Goal: Communication & Community: Share content

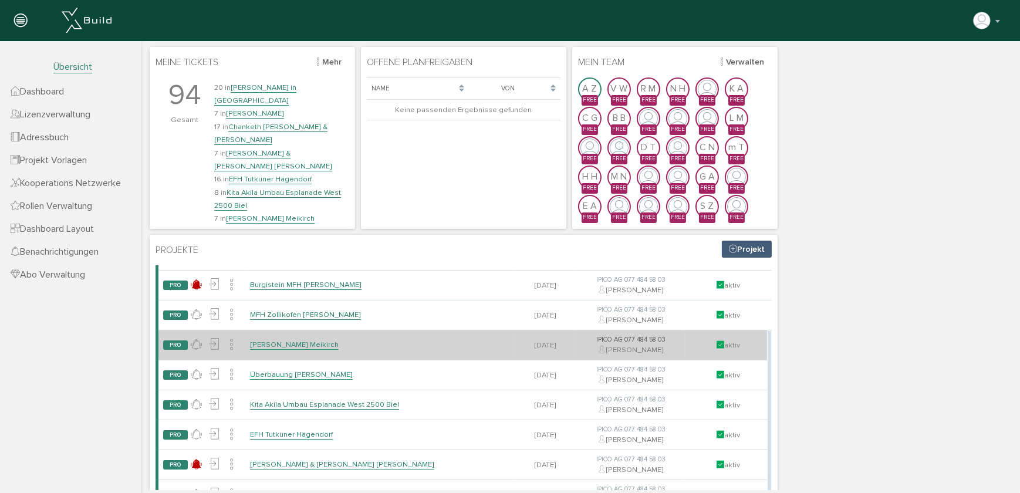
click at [278, 348] on link "[PERSON_NAME] Meikirch" at bounding box center [293, 345] width 89 height 10
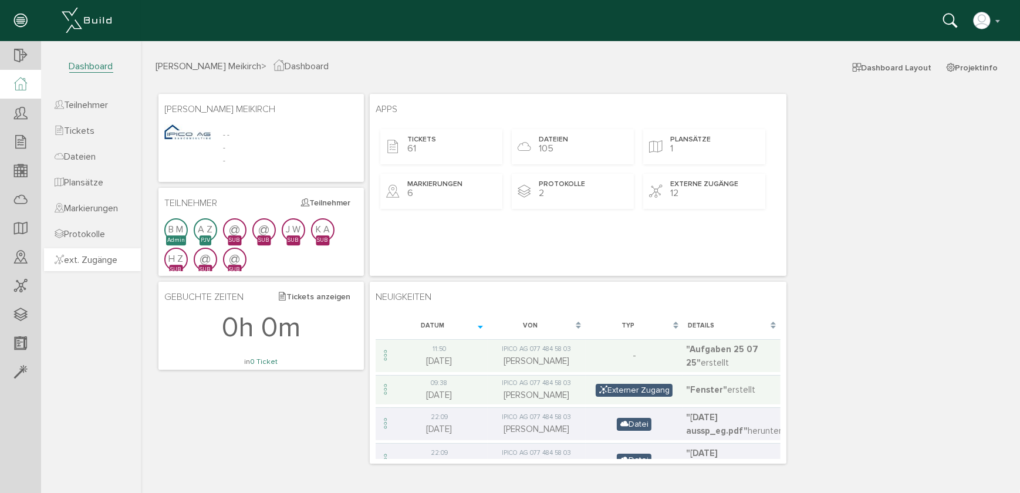
click at [91, 258] on span "ext. Zugänge" at bounding box center [86, 260] width 63 height 12
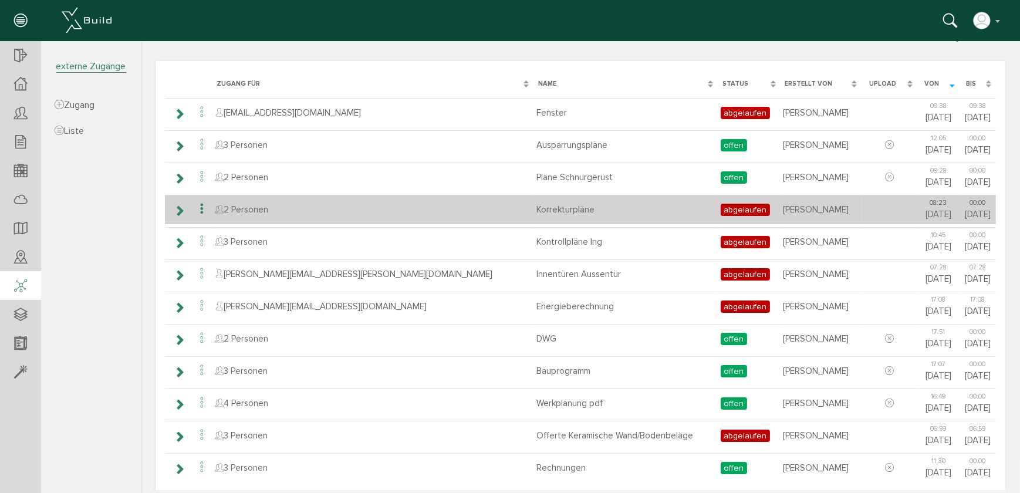
scroll to position [39, 0]
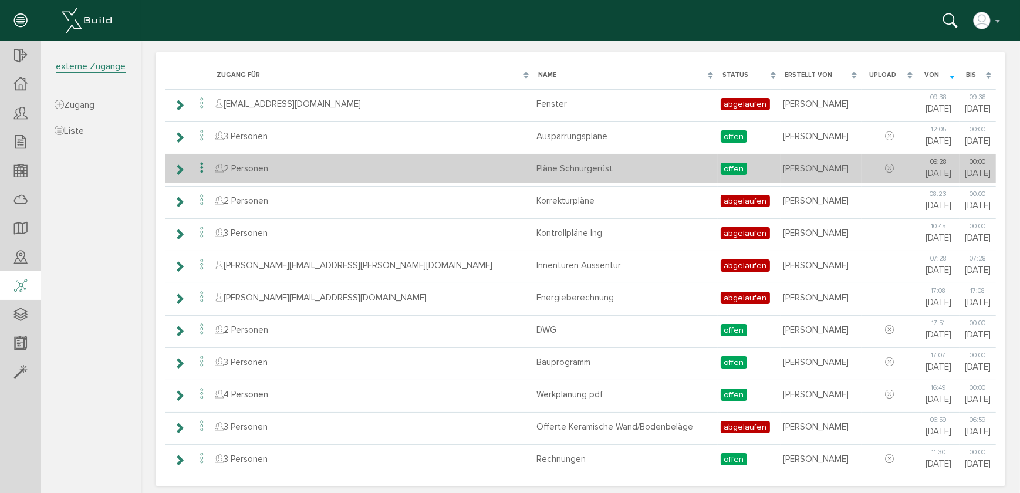
click at [200, 165] on icon at bounding box center [201, 168] width 14 height 16
click at [177, 168] on icon at bounding box center [178, 169] width 11 height 9
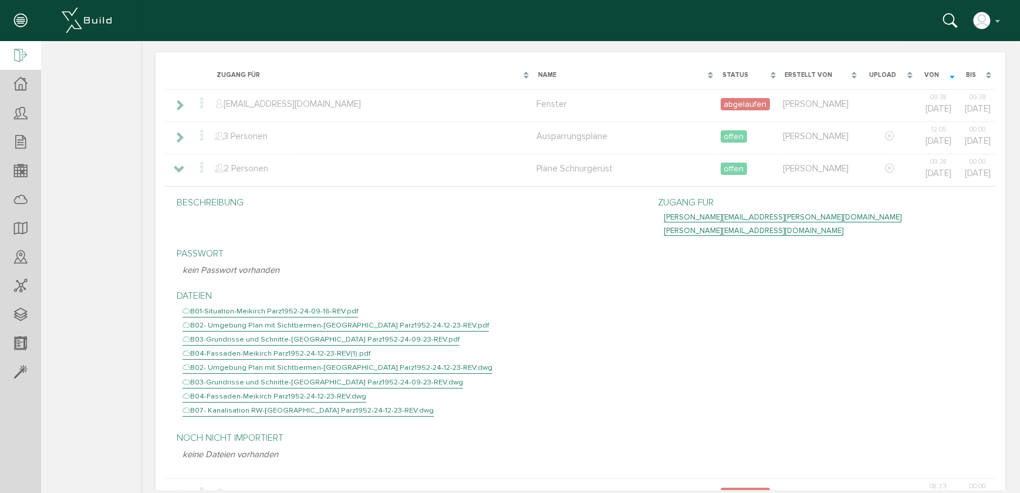
click at [16, 62] on icon at bounding box center [20, 56] width 13 height 16
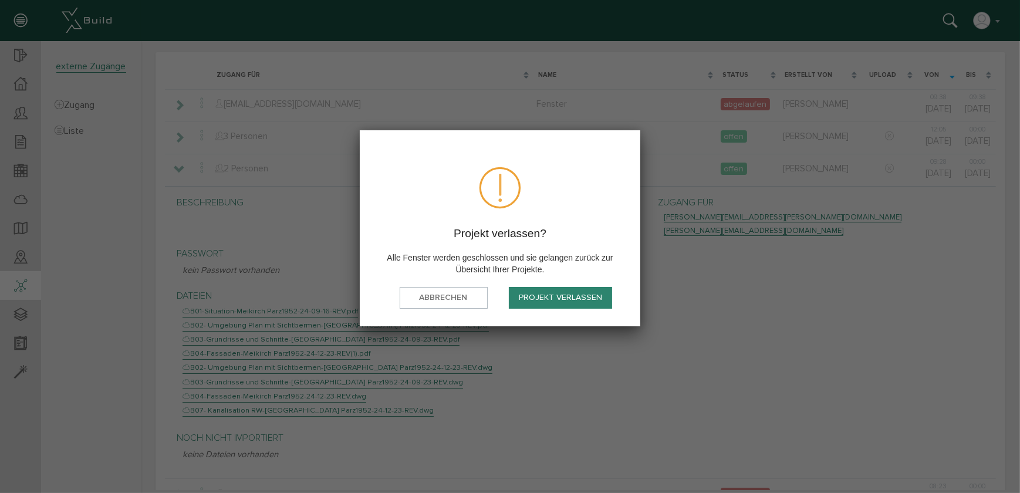
click at [528, 293] on button "Projekt verlassen" at bounding box center [560, 298] width 103 height 22
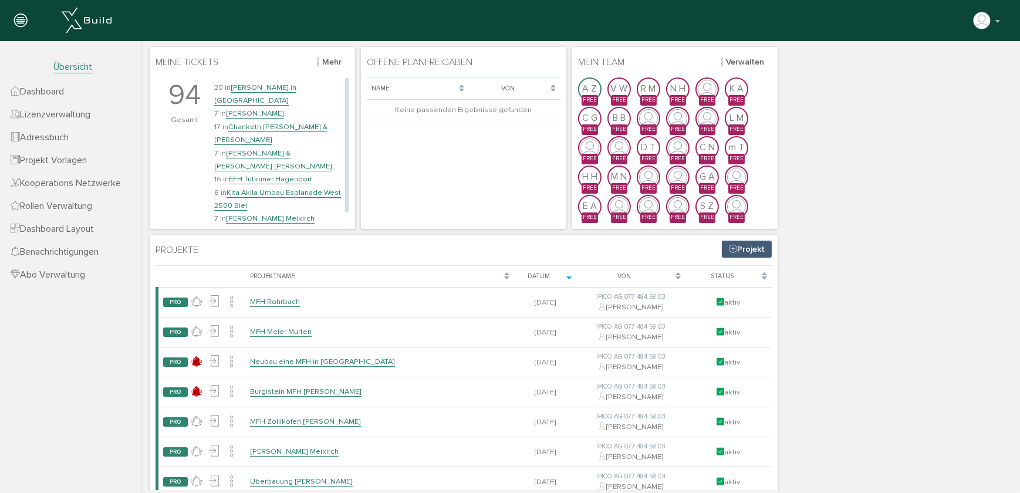
click at [260, 148] on link "[PERSON_NAME] & [PERSON_NAME] [PERSON_NAME]" at bounding box center [273, 159] width 118 height 23
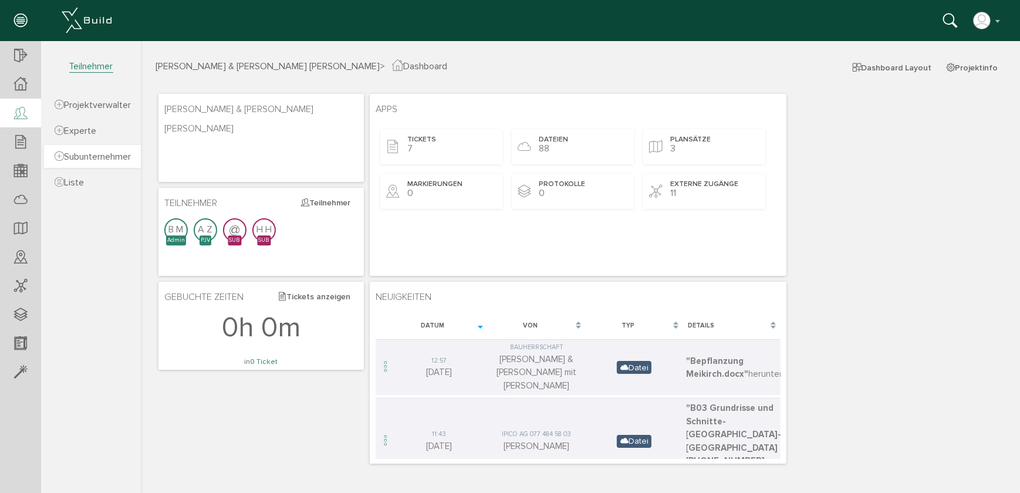
click at [89, 158] on span "Subunternehmer" at bounding box center [93, 157] width 76 height 12
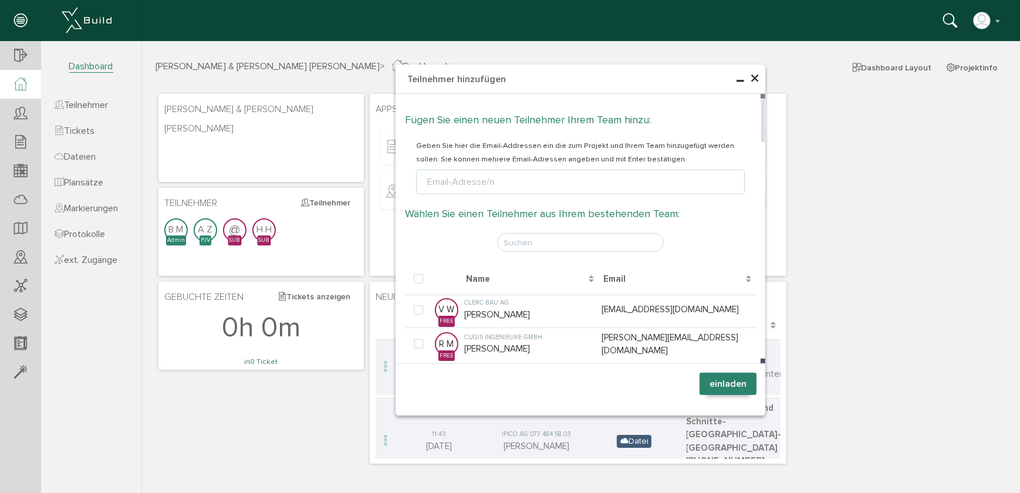
click at [441, 185] on div "Email-Adresse/n" at bounding box center [460, 182] width 72 height 14
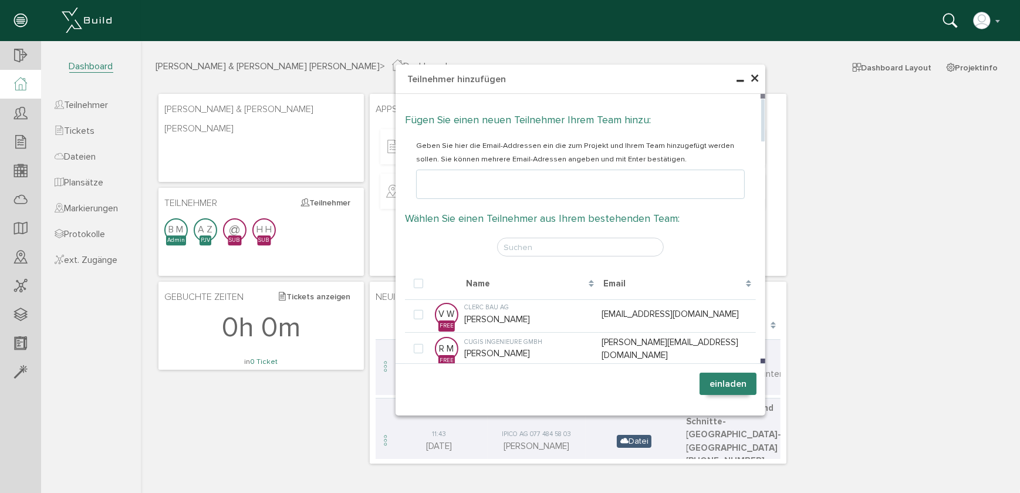
type input "[PERSON_NAME][EMAIL_ADDRESS][PERSON_NAME][DOMAIN_NAME]"
type textarea "[PERSON_NAME][EMAIL_ADDRESS][PERSON_NAME][DOMAIN_NAME]"
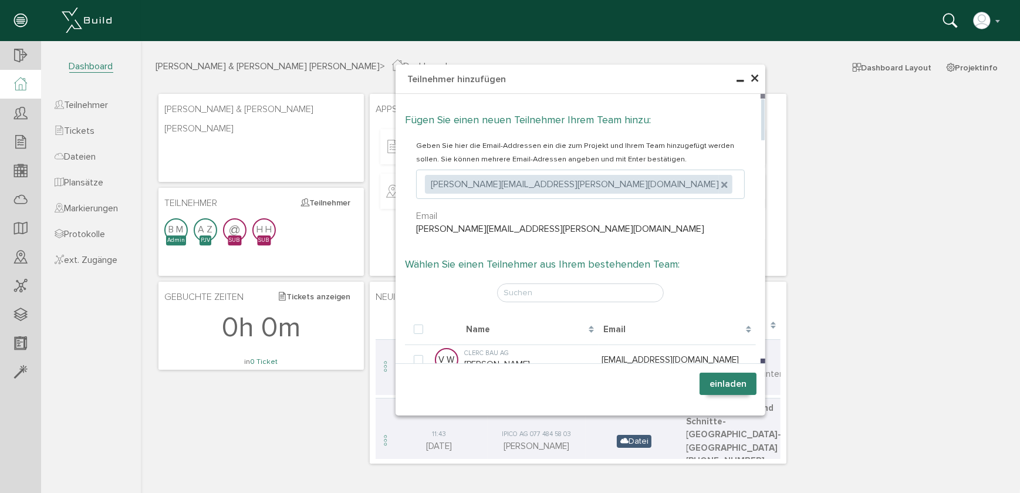
click at [559, 198] on ul ", [PERSON_NAME][EMAIL_ADDRESS][PERSON_NAME][DOMAIN_NAME]" at bounding box center [579, 184] width 329 height 29
click at [729, 386] on button "einladen" at bounding box center [727, 384] width 57 height 22
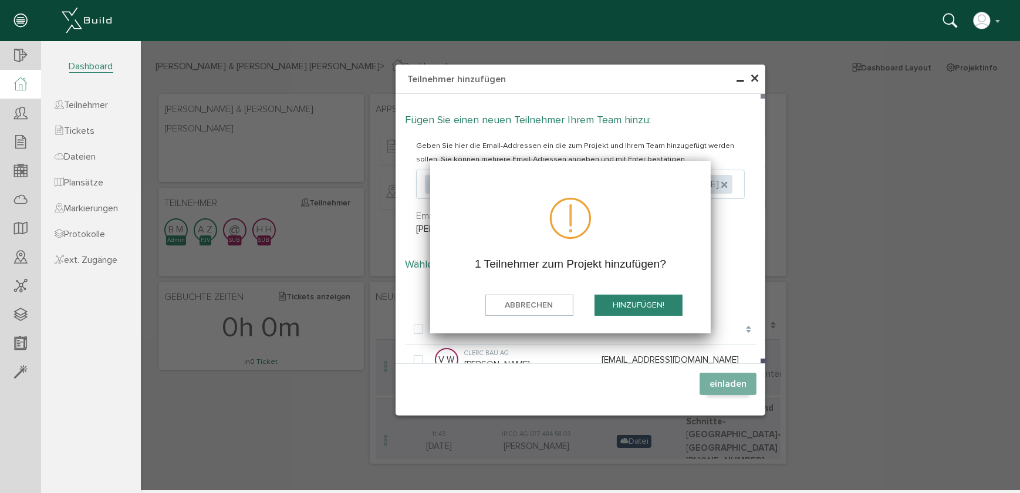
click at [651, 304] on button "hinzufügen!" at bounding box center [638, 306] width 88 height 22
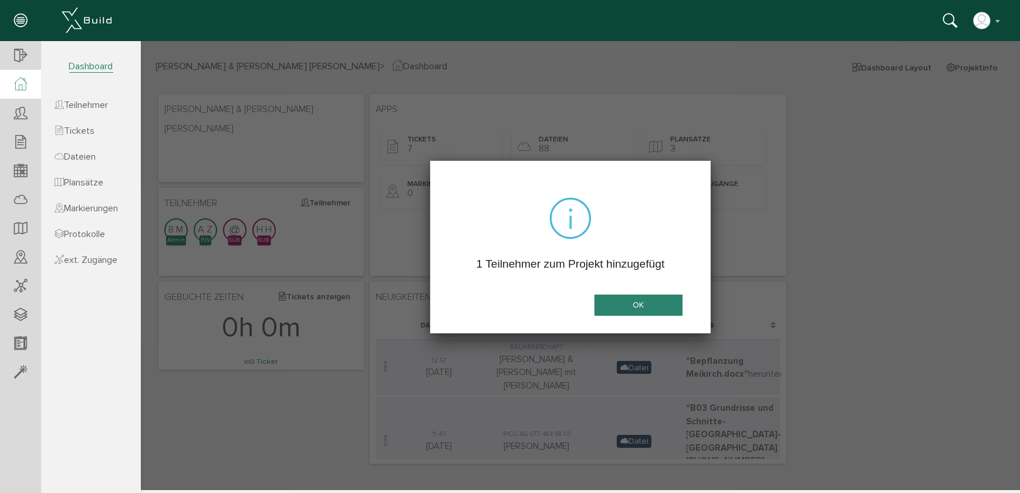
click at [651, 304] on button "OK" at bounding box center [638, 306] width 88 height 22
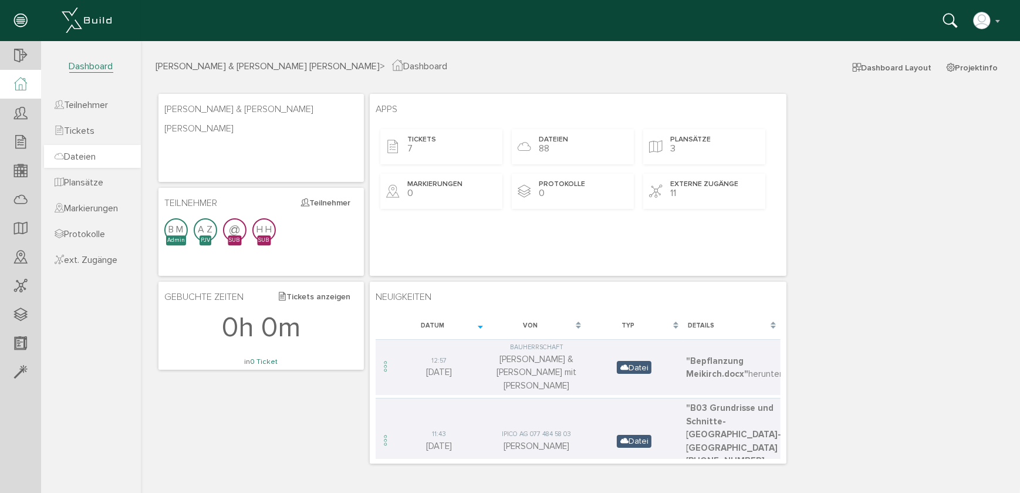
click at [89, 158] on span "Dateien" at bounding box center [75, 157] width 41 height 12
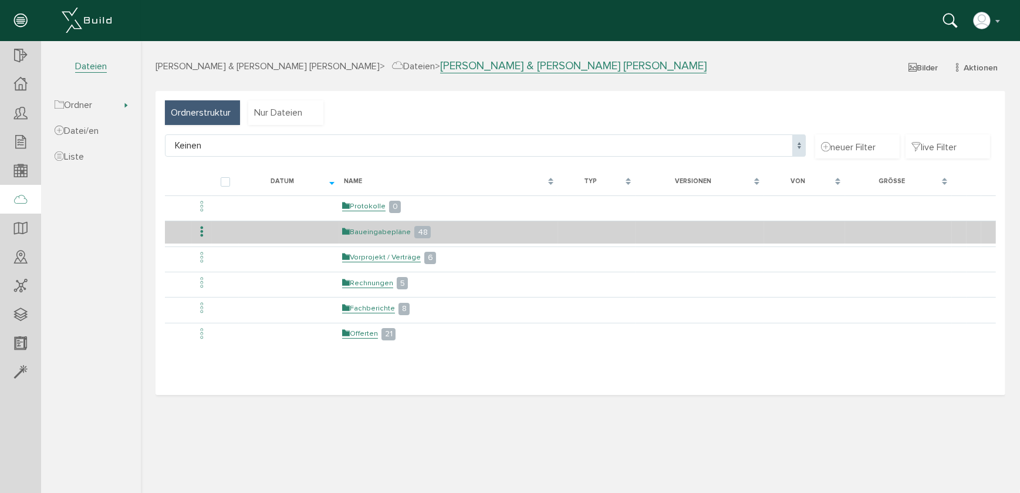
click at [375, 233] on link "Baueingabepläne" at bounding box center [376, 232] width 69 height 10
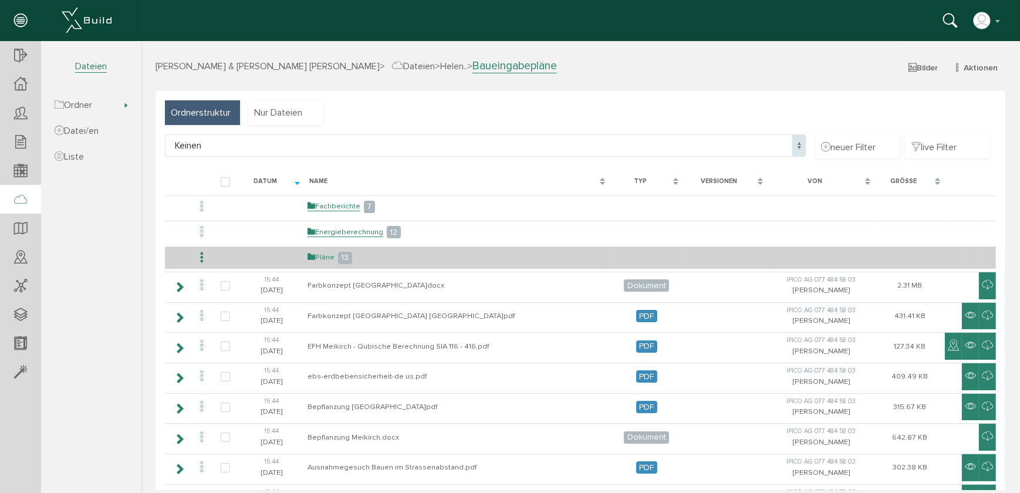
click at [322, 258] on link "Pläne" at bounding box center [320, 257] width 27 height 10
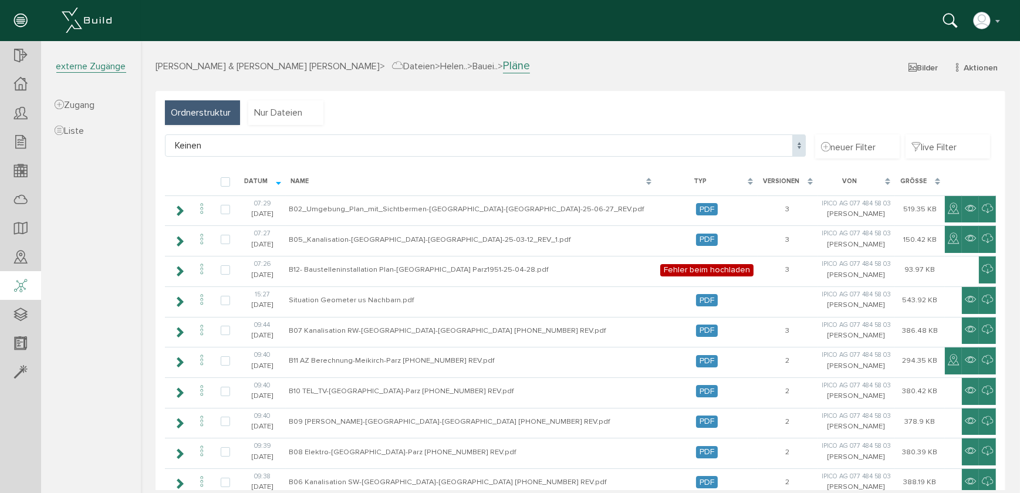
click at [24, 283] on icon at bounding box center [20, 286] width 13 height 16
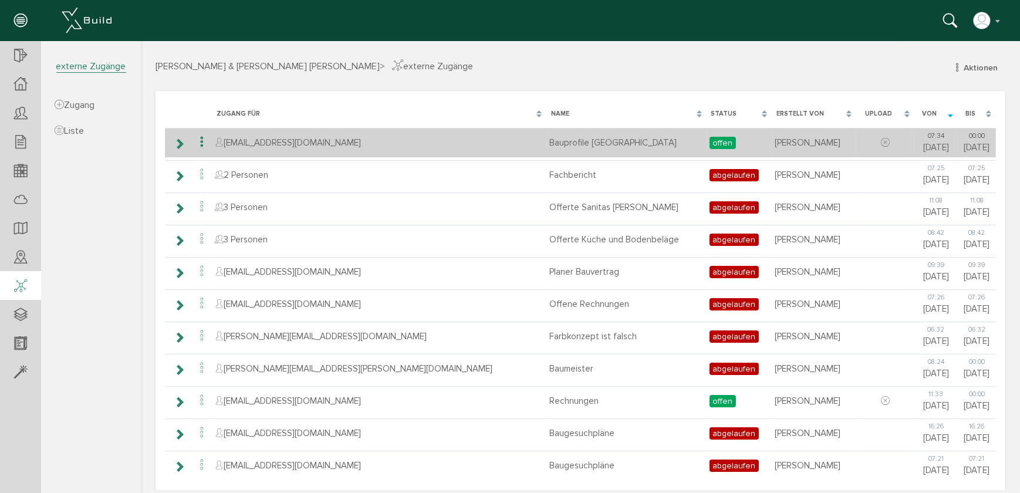
click at [178, 146] on icon at bounding box center [178, 143] width 11 height 9
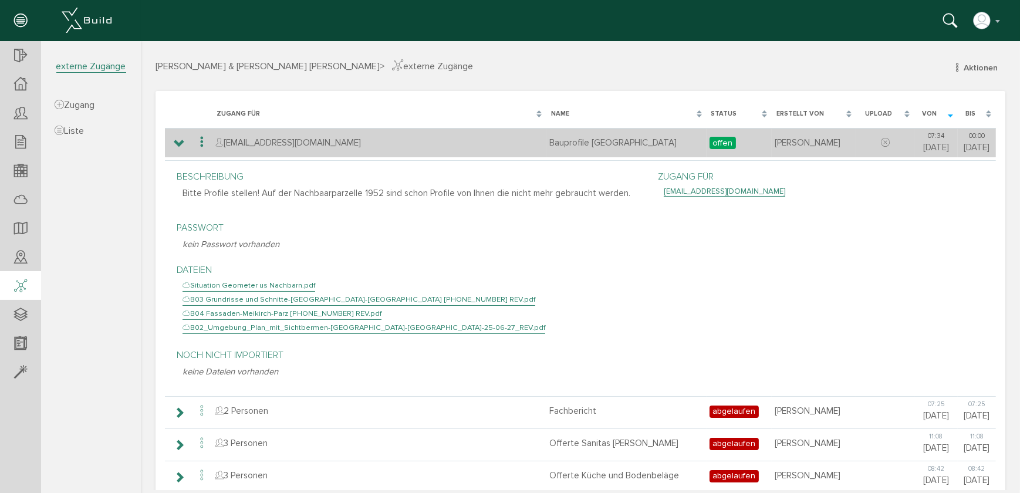
click at [201, 141] on icon at bounding box center [201, 142] width 14 height 16
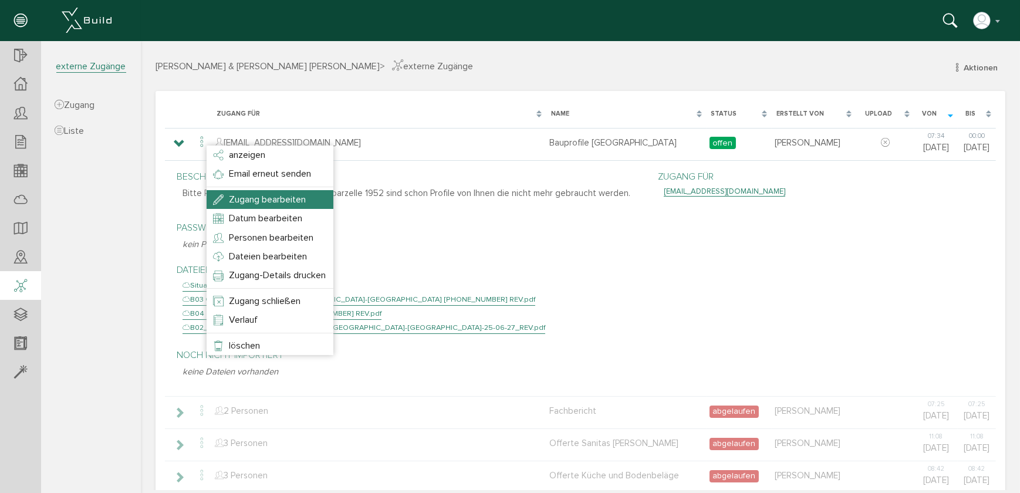
click at [239, 194] on span "Zugang bearbeiten" at bounding box center [266, 200] width 77 height 12
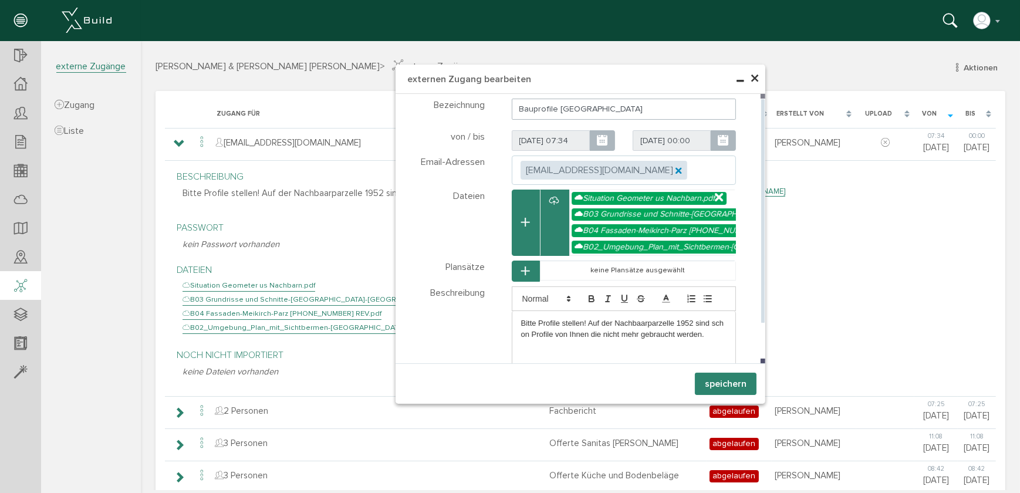
click at [675, 170] on icon at bounding box center [677, 169] width 4 height 4
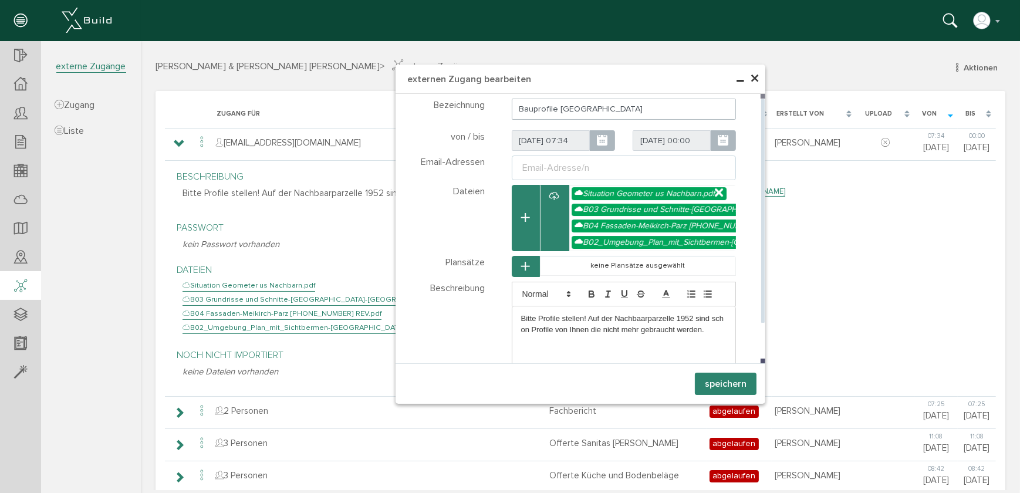
click at [594, 169] on ul "Email-Adresse/n" at bounding box center [623, 168] width 225 height 25
drag, startPoint x: 594, startPoint y: 169, endPoint x: 530, endPoint y: 164, distance: 63.6
click at [530, 164] on div "Email-Adresse/n" at bounding box center [556, 168] width 72 height 14
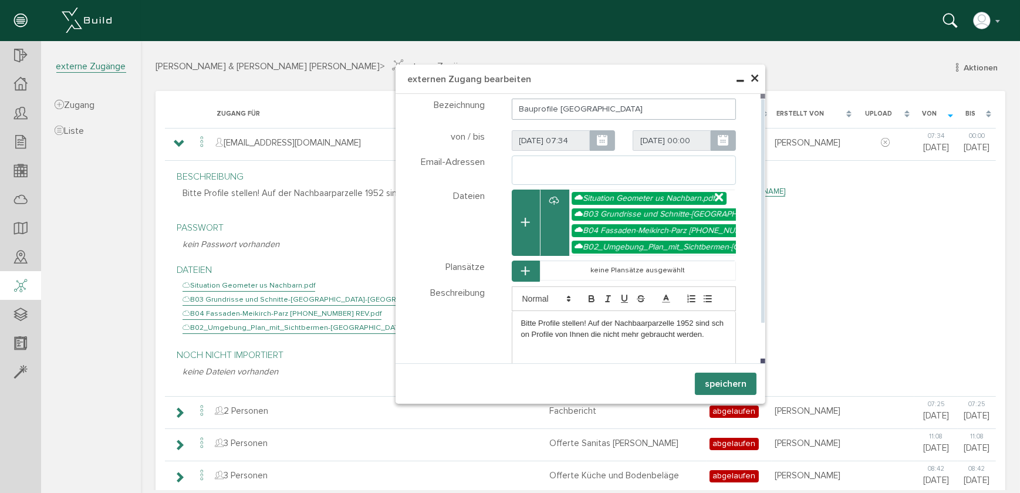
type input "[PERSON_NAME][EMAIL_ADDRESS][PERSON_NAME][DOMAIN_NAME]"
type textarea "[PERSON_NAME][EMAIL_ADDRESS][PERSON_NAME][DOMAIN_NAME]"
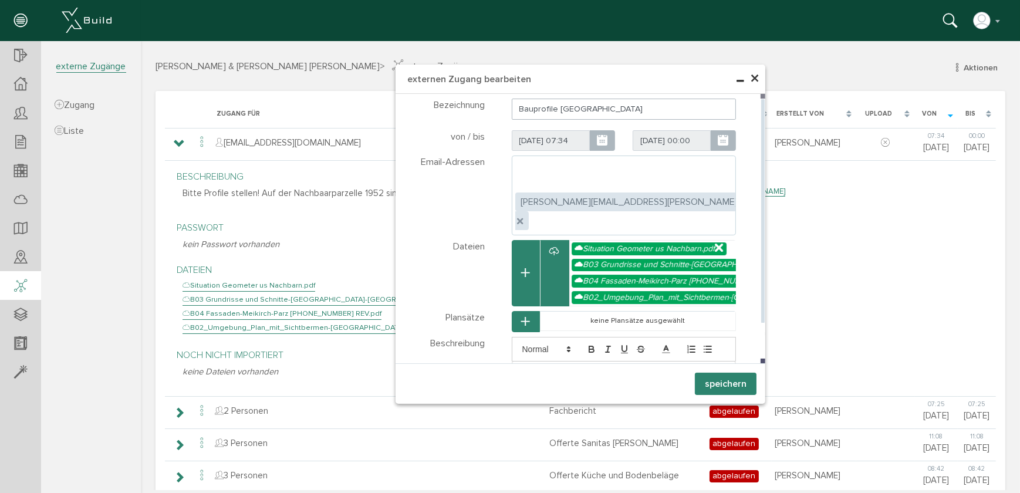
drag, startPoint x: 701, startPoint y: 343, endPoint x: 617, endPoint y: 346, distance: 83.9
click at [617, 369] on p "Bitte Profile stellen! Auf der Nachbaarparzelle 1952 sind schon Profile von Ihn…" at bounding box center [624, 380] width 206 height 22
drag, startPoint x: 583, startPoint y: 330, endPoint x: 706, endPoint y: 347, distance: 124.3
click at [706, 361] on div "Bitte Profile stellen! Auf der Nachbaarparzelle 1952 sind schon Profile von Ihn…" at bounding box center [624, 379] width 224 height 36
click at [722, 386] on button "speichern" at bounding box center [725, 384] width 62 height 22
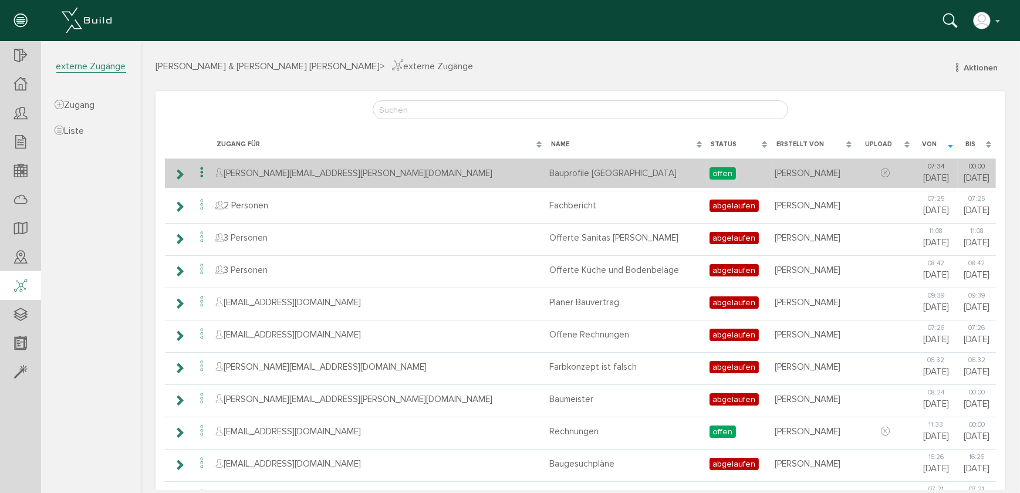
click at [178, 173] on icon at bounding box center [178, 174] width 11 height 9
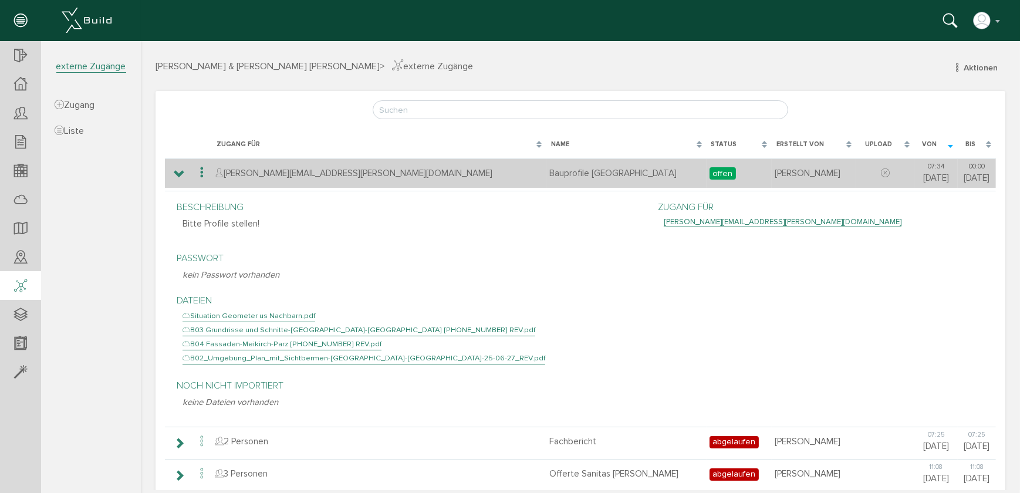
click at [197, 173] on icon at bounding box center [201, 173] width 14 height 16
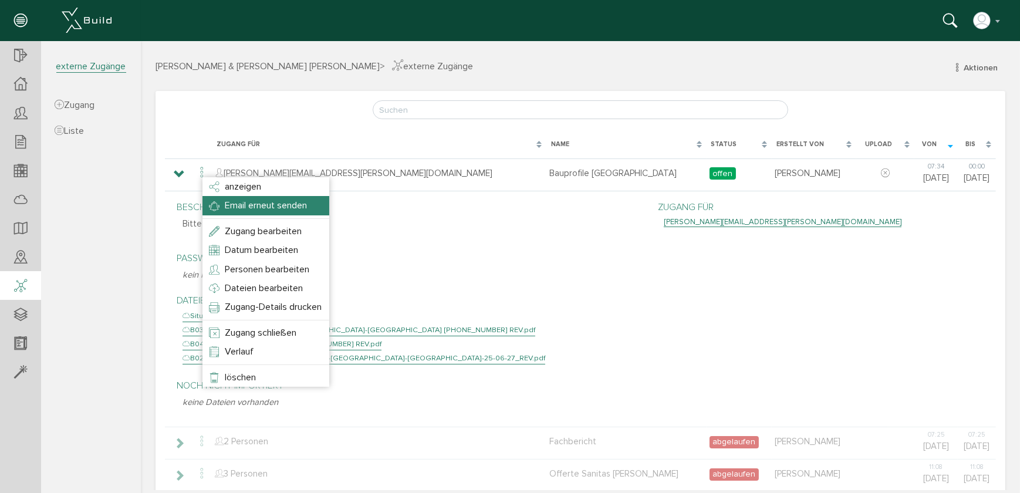
click at [231, 202] on span "Email erneut senden" at bounding box center [265, 206] width 82 height 12
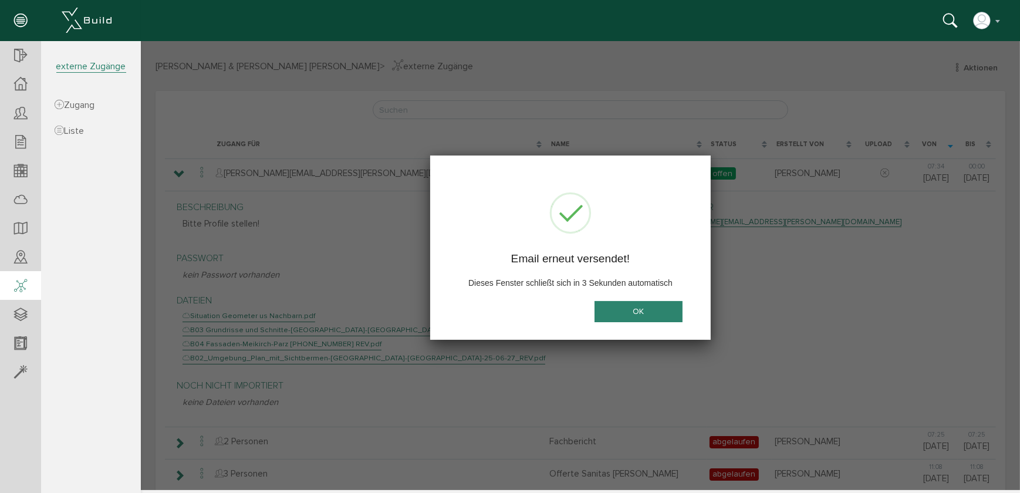
click at [635, 312] on button "OK" at bounding box center [638, 311] width 88 height 22
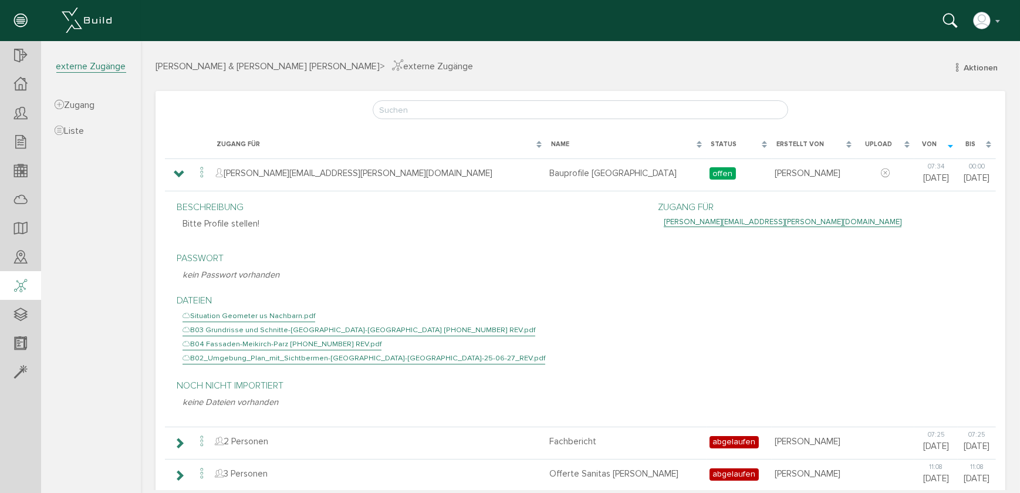
click at [271, 316] on div "Situation Geometer us Nachbarn.pdf" at bounding box center [248, 316] width 133 height 12
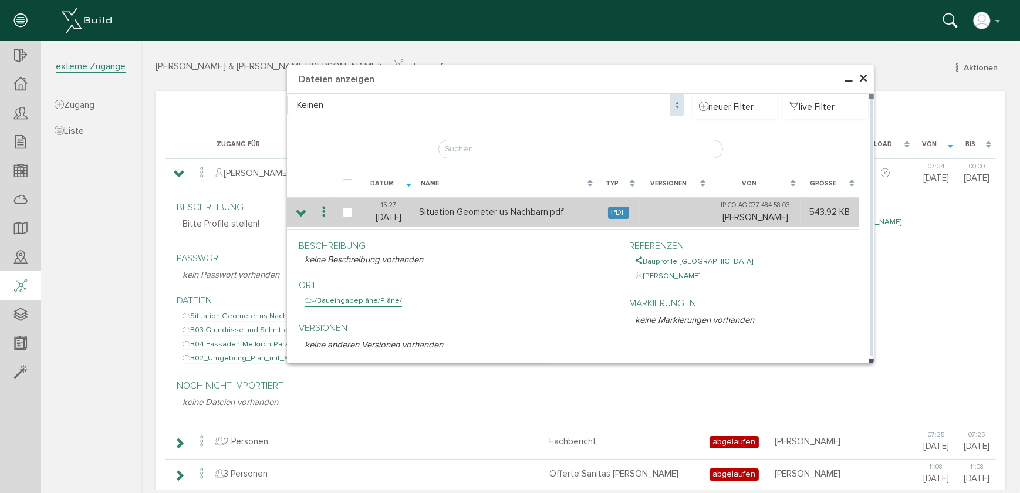
click at [320, 210] on icon at bounding box center [323, 212] width 14 height 16
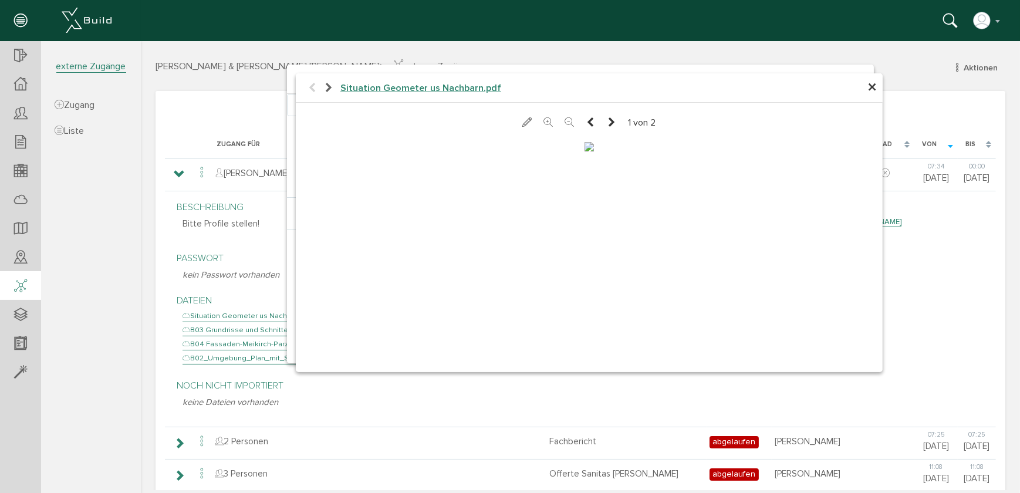
scroll to position [194, 0]
click at [250, 92] on div "× Situation Geometer us Nachbarn.pdf 1 von 2 abbrechen" at bounding box center [579, 265] width 879 height 449
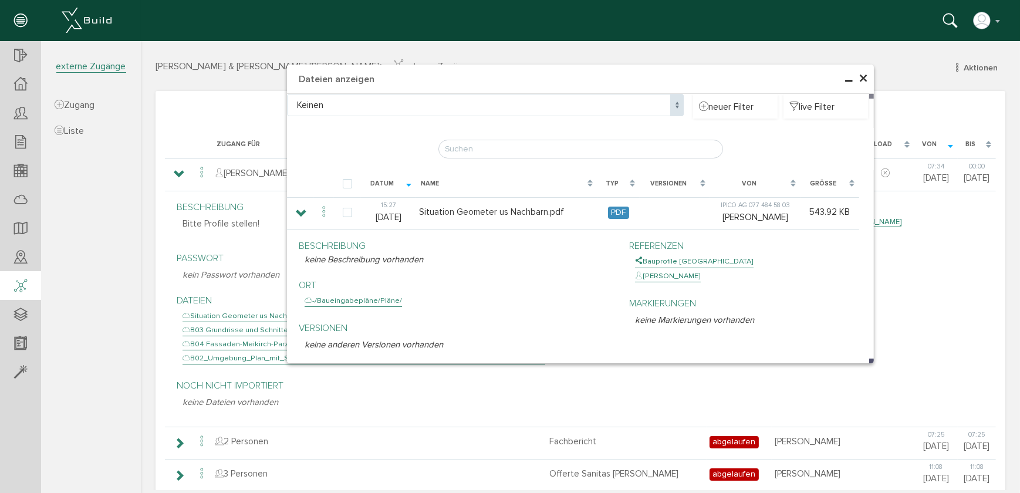
click at [858, 79] on span "×" at bounding box center [862, 78] width 9 height 23
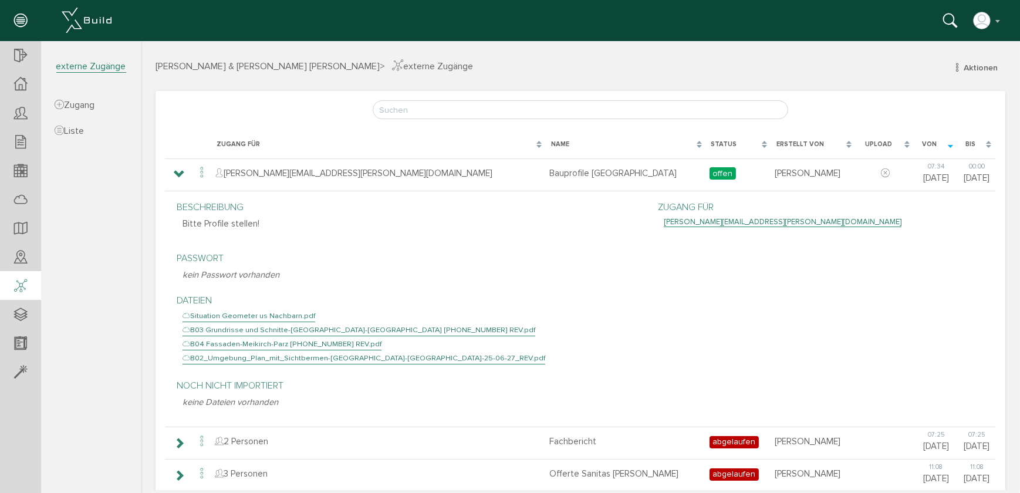
click at [908, 281] on div "Beschreibung Bitte Profile stellen! Passwort kein Passwort vorhanden Dateien Si…" at bounding box center [579, 307] width 825 height 227
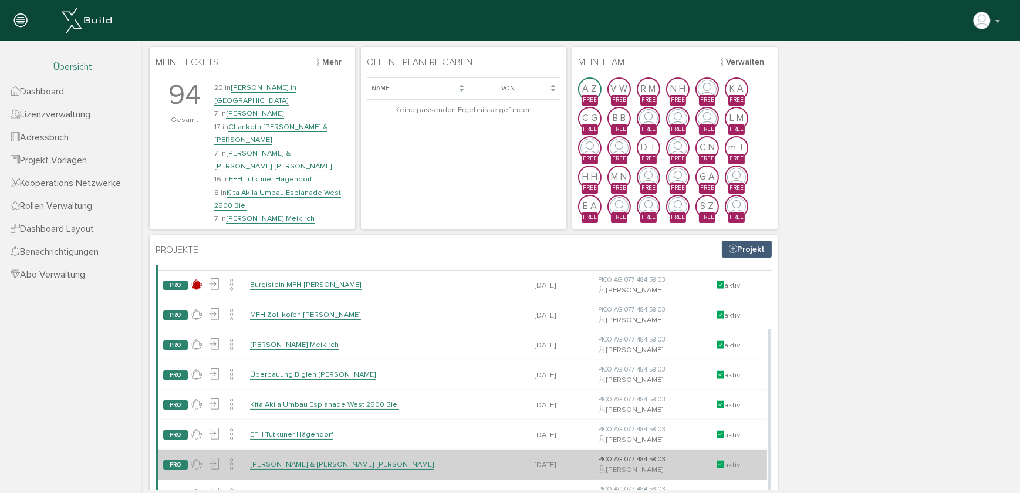
click at [282, 469] on link "[PERSON_NAME] & [PERSON_NAME] [PERSON_NAME]" at bounding box center [341, 464] width 184 height 10
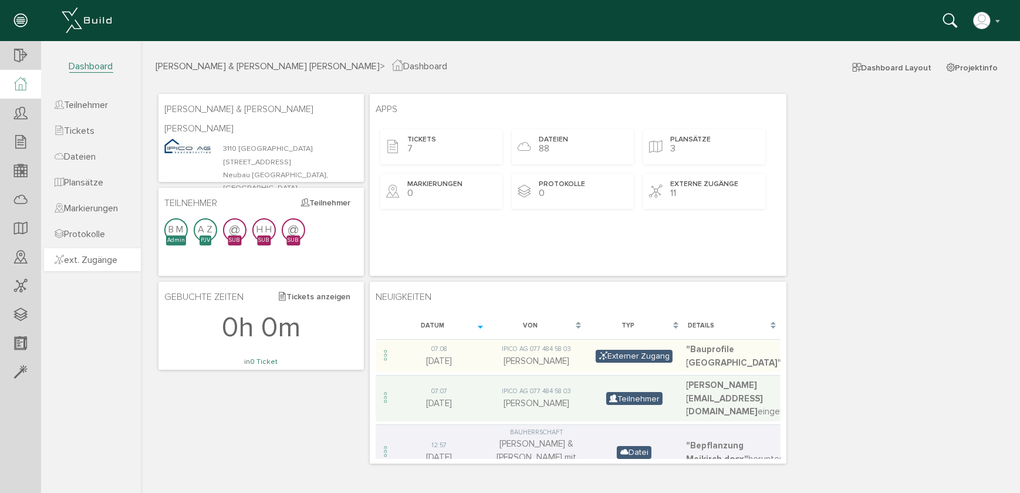
click at [95, 261] on span "ext. Zugänge" at bounding box center [86, 260] width 63 height 12
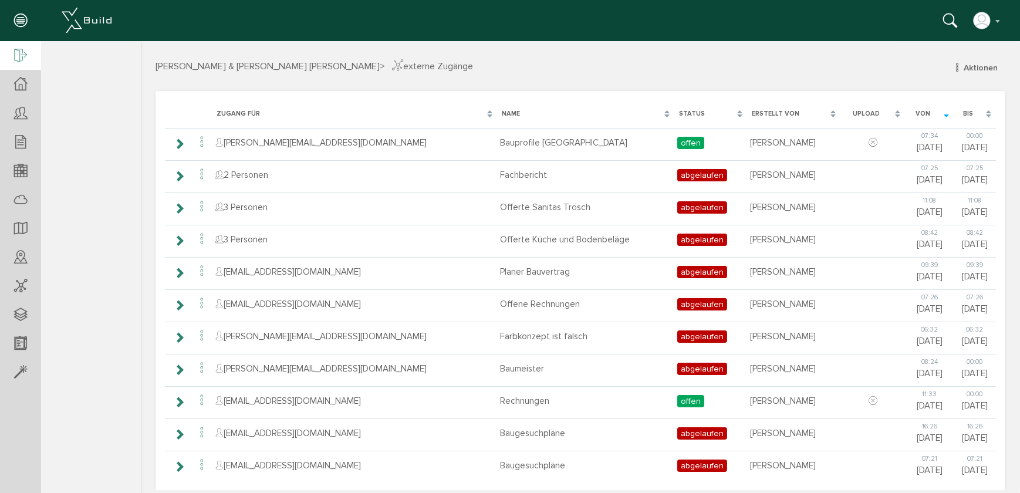
click at [15, 51] on icon at bounding box center [20, 56] width 13 height 16
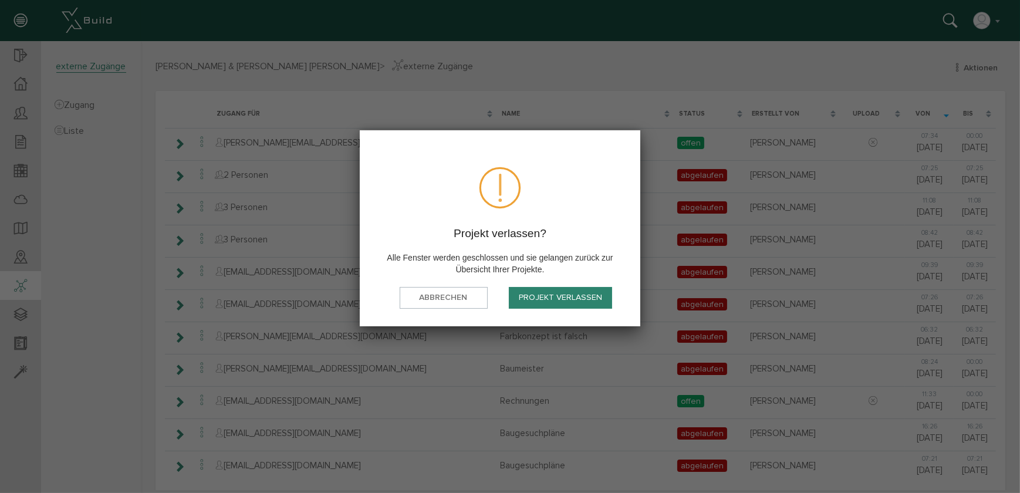
click at [558, 298] on button "Projekt verlassen" at bounding box center [560, 298] width 103 height 22
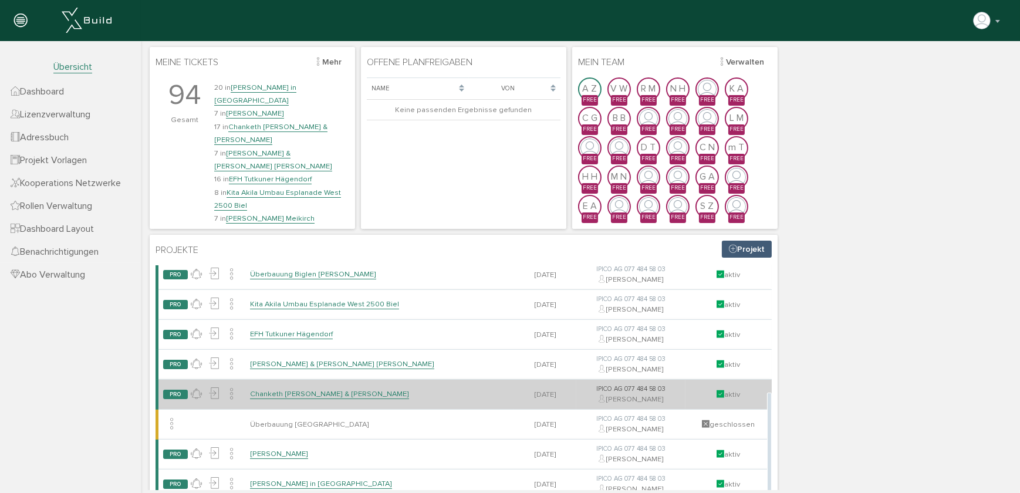
click at [310, 399] on link "Chanketh [PERSON_NAME] & [PERSON_NAME]" at bounding box center [328, 394] width 159 height 10
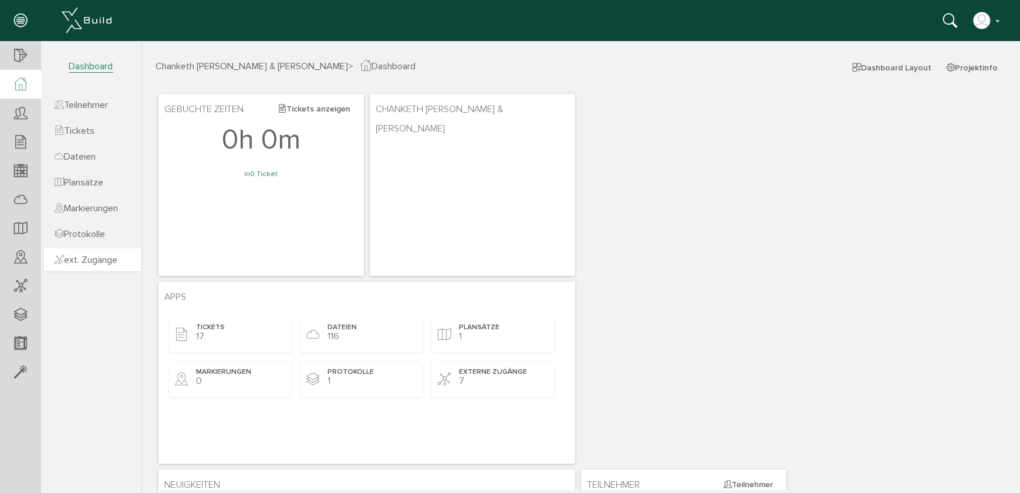
click at [80, 262] on span "ext. Zugänge" at bounding box center [86, 260] width 63 height 12
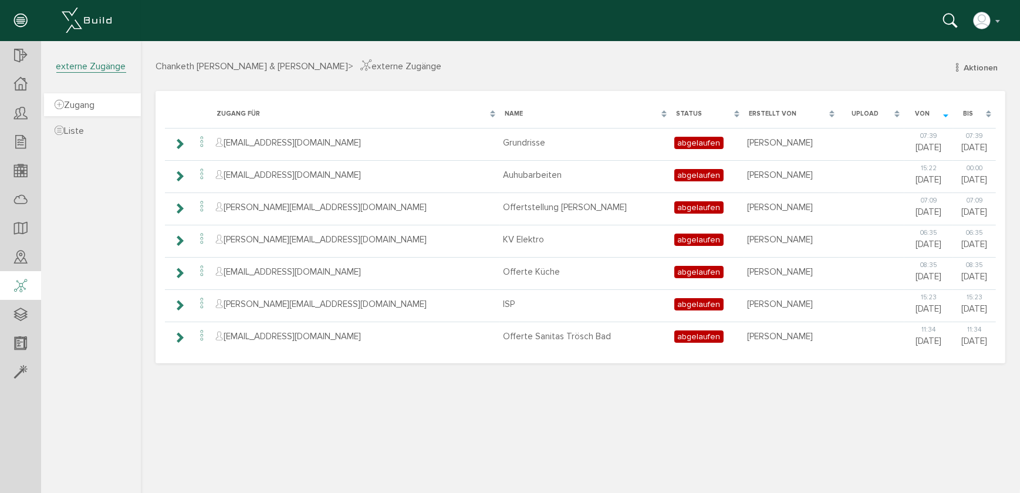
click at [60, 102] on icon at bounding box center [59, 105] width 9 height 12
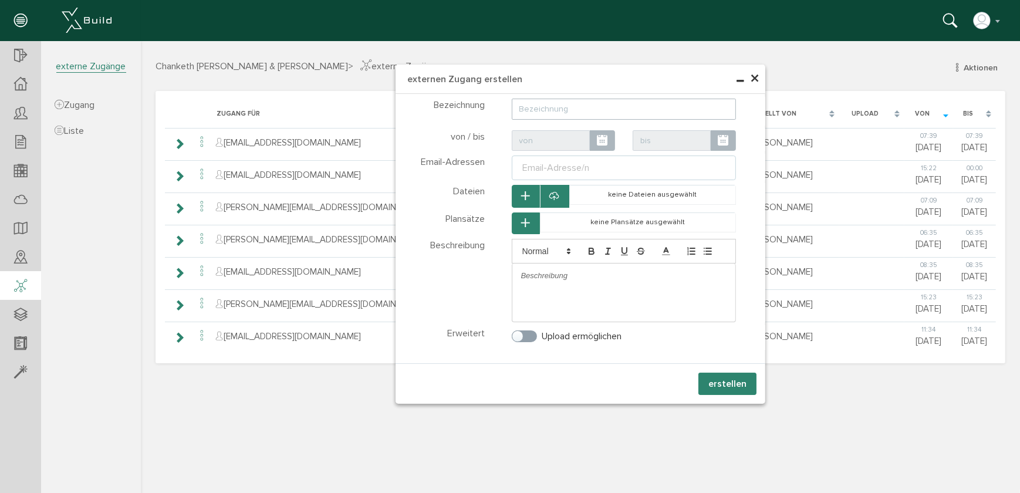
click at [528, 110] on input "text" at bounding box center [623, 109] width 225 height 21
click at [536, 167] on div "Email-Adresse/n" at bounding box center [556, 168] width 72 height 14
type input "Baumeisterofferte"
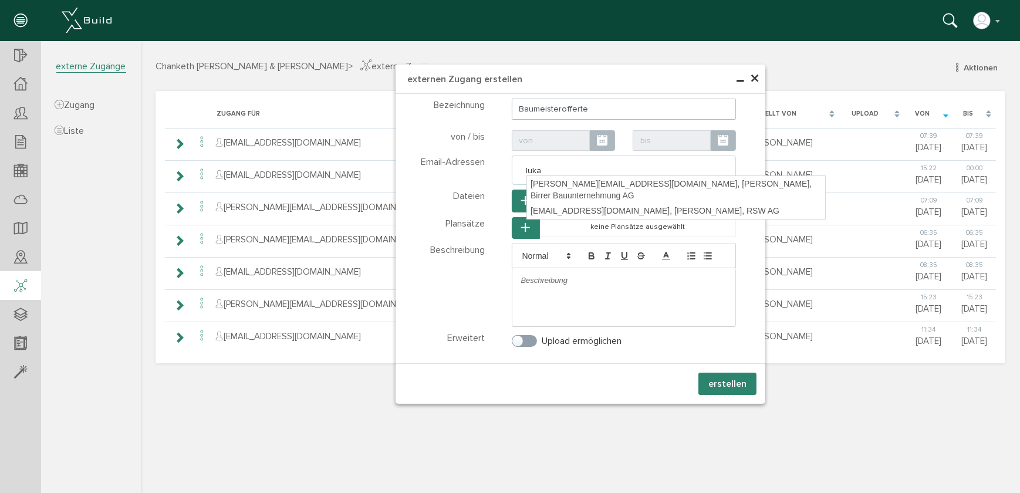
type input "lukas"
click at [561, 184] on div "lukasmeier@birrer-bau.ch, Lukas Meier, Birrer Bauunternehmung AG" at bounding box center [675, 190] width 298 height 28
type textarea "[PERSON_NAME][EMAIL_ADDRESS][PERSON_NAME][DOMAIN_NAME]"
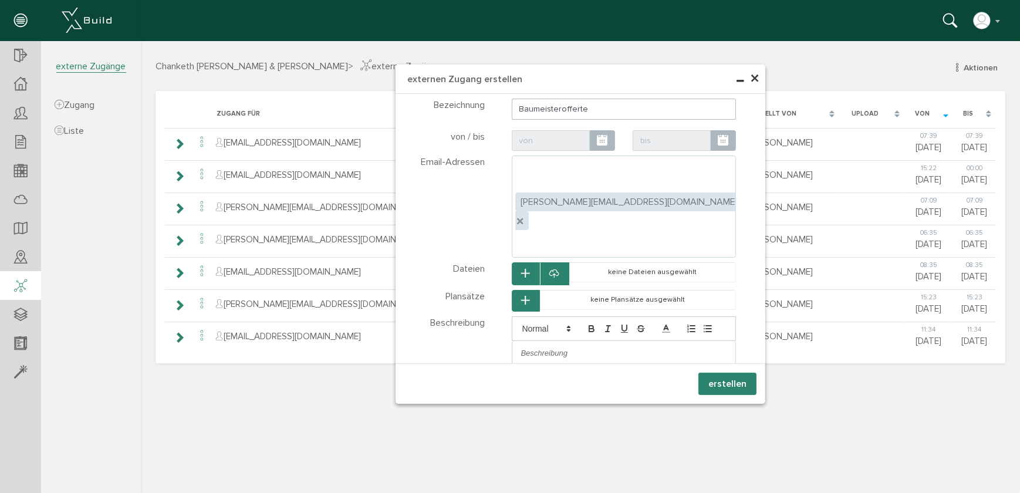
click at [549, 268] on icon at bounding box center [553, 274] width 9 height 12
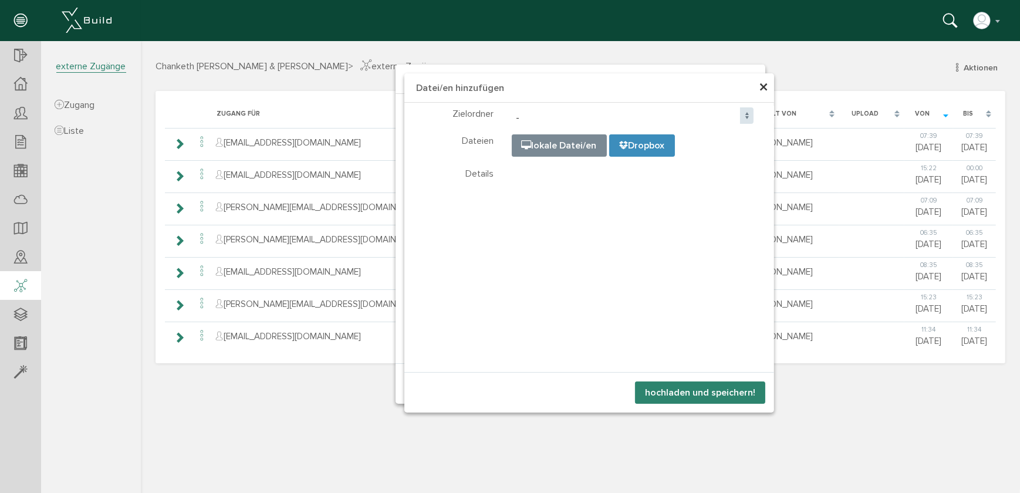
click at [569, 148] on input "file" at bounding box center [805, 193] width 587 height 117
click at [764, 89] on span "×" at bounding box center [762, 87] width 9 height 23
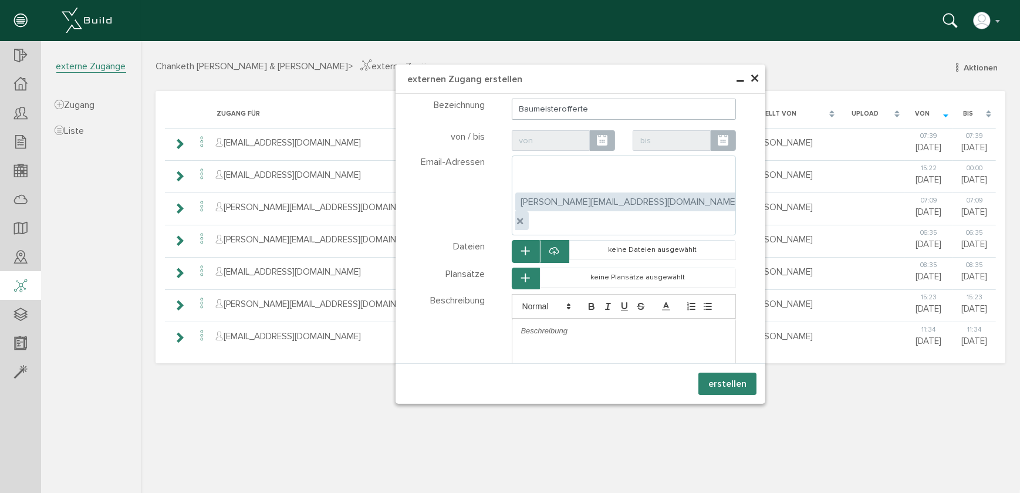
click at [528, 246] on icon "button" at bounding box center [525, 251] width 8 height 10
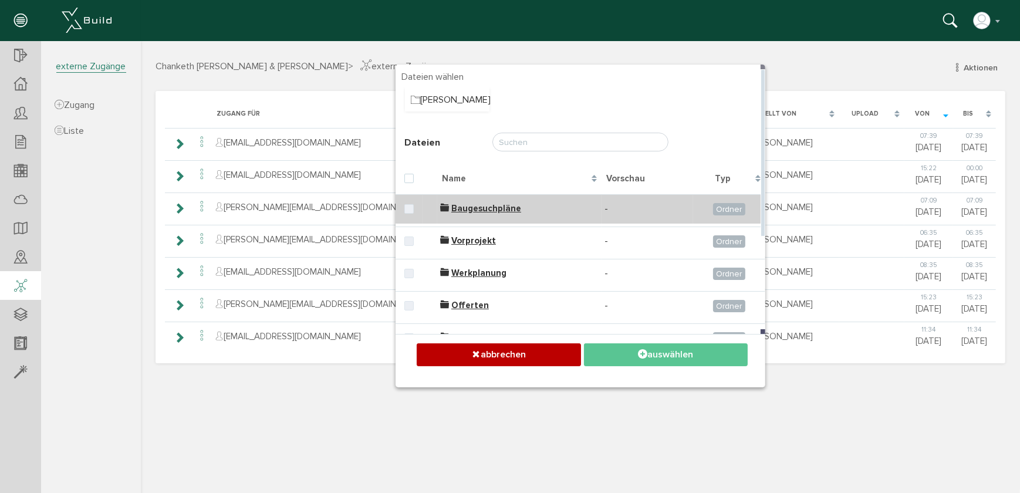
click at [472, 200] on td "Baugesuchpläne" at bounding box center [519, 208] width 164 height 29
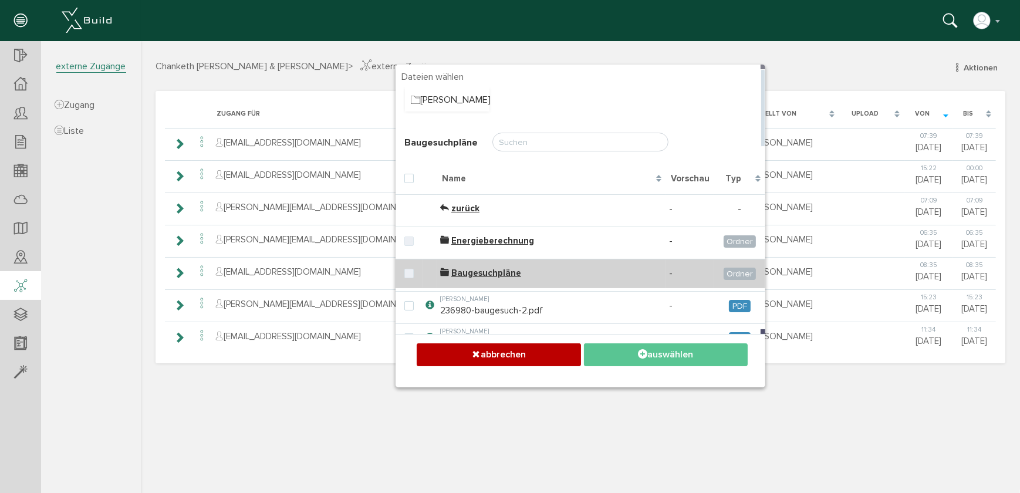
click at [479, 271] on span "Baugesuchpläne" at bounding box center [486, 273] width 70 height 11
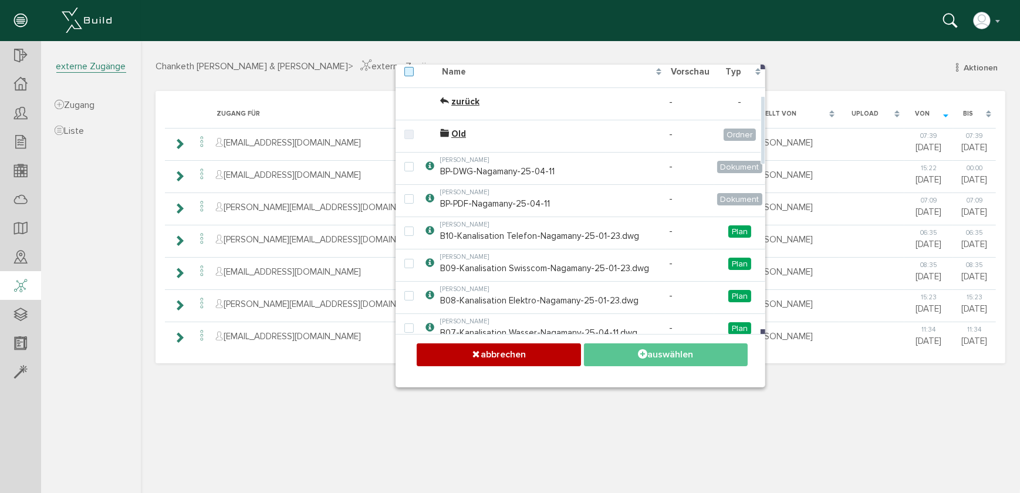
click at [409, 75] on label at bounding box center [411, 72] width 14 height 11
click at [409, 75] on input "checkbox" at bounding box center [408, 71] width 8 height 8
checkbox input "true"
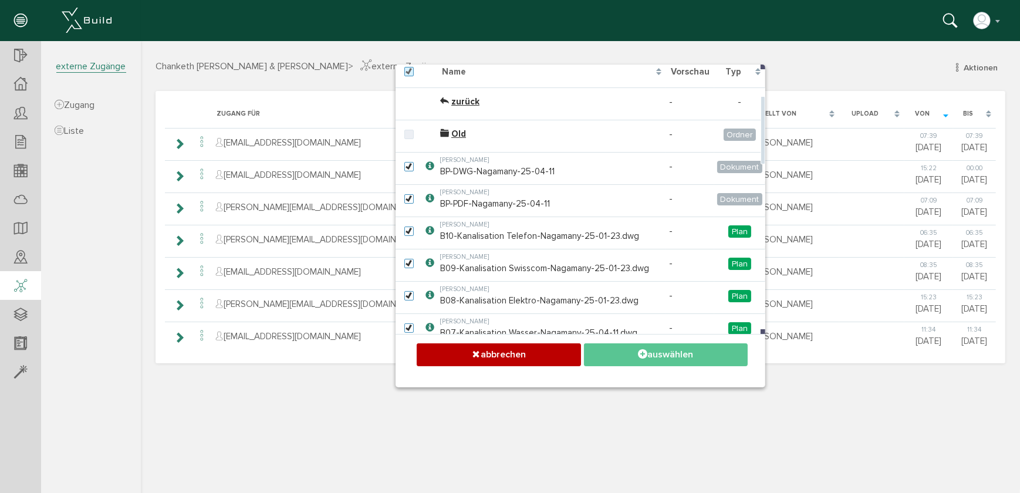
checkbox input "true"
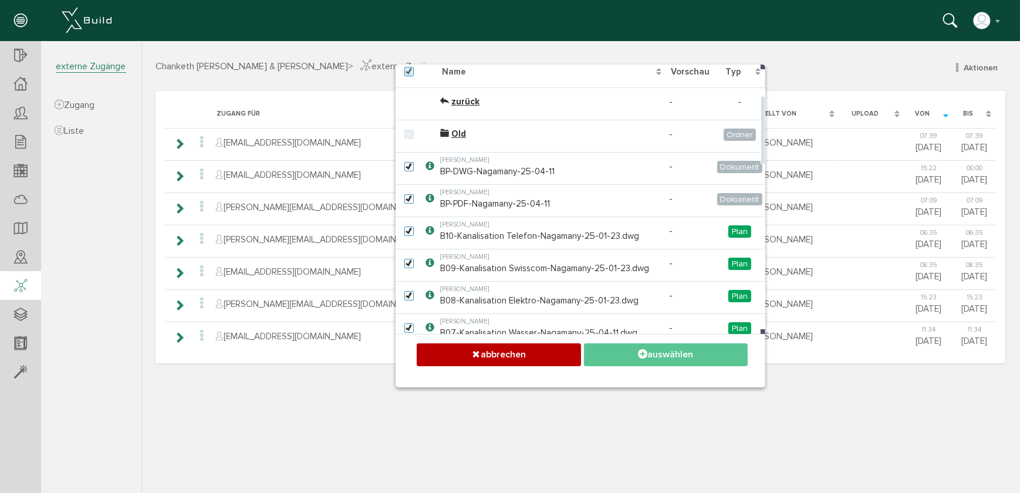
checkbox input "true"
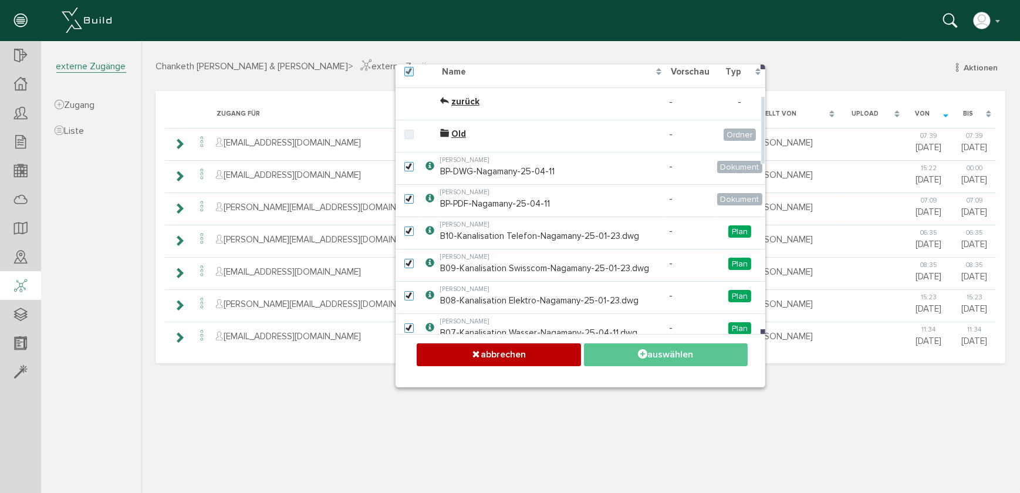
checkbox input "true"
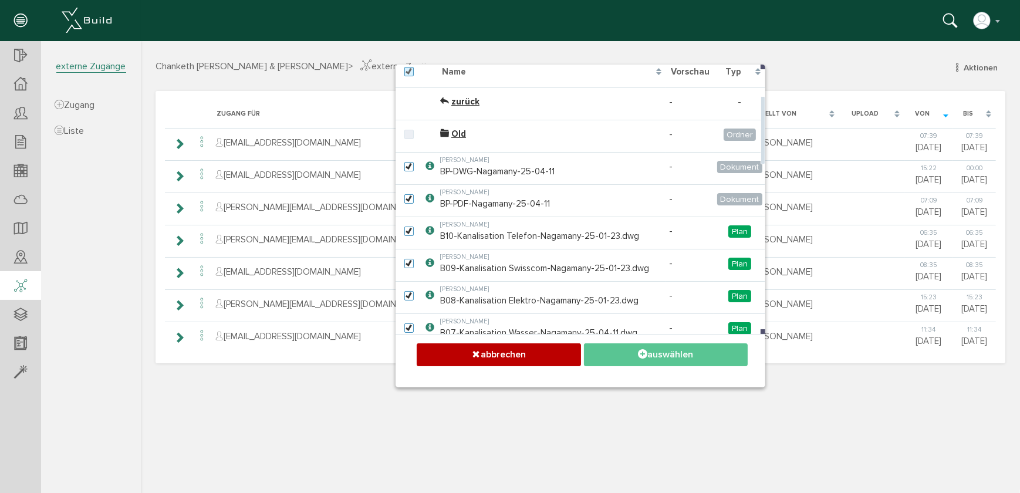
checkbox input "true"
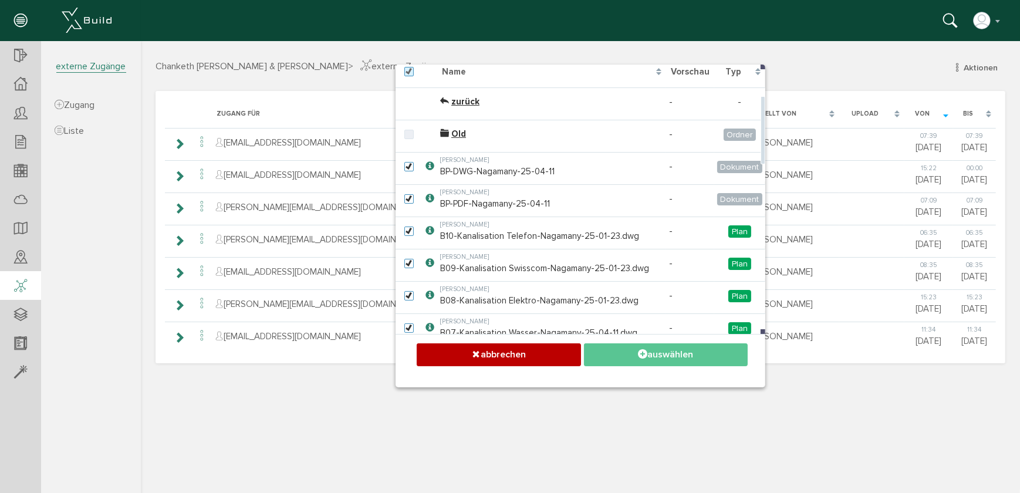
checkbox input "true"
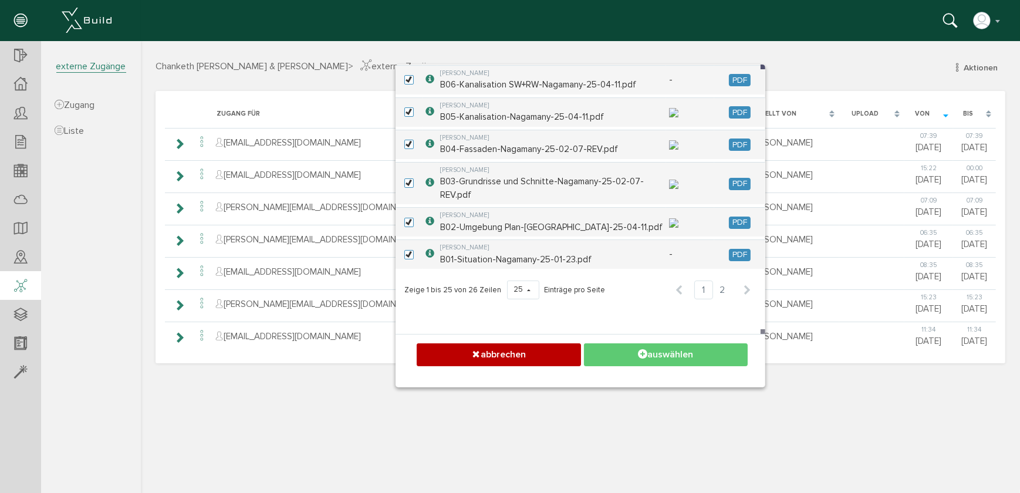
click at [654, 358] on button "auswählen" at bounding box center [665, 354] width 164 height 23
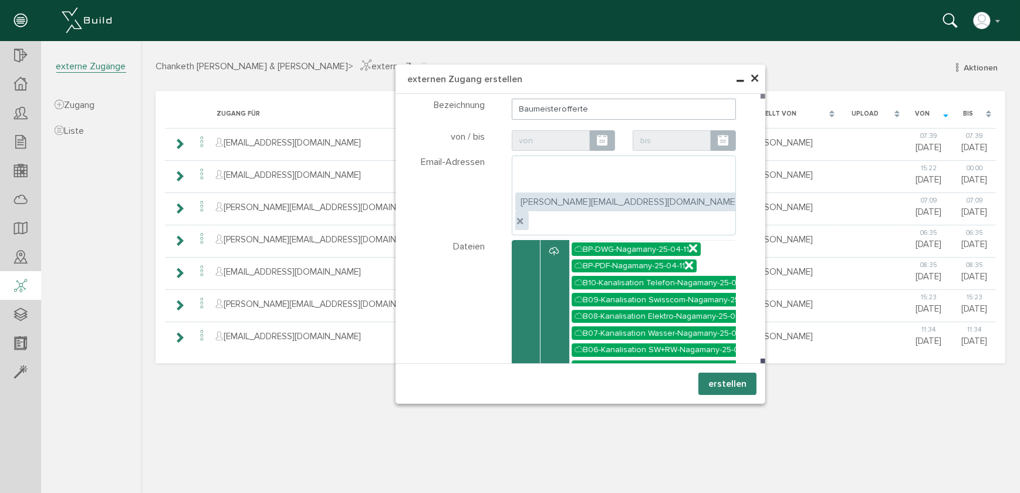
click at [714, 381] on button "erstellen" at bounding box center [727, 384] width 58 height 22
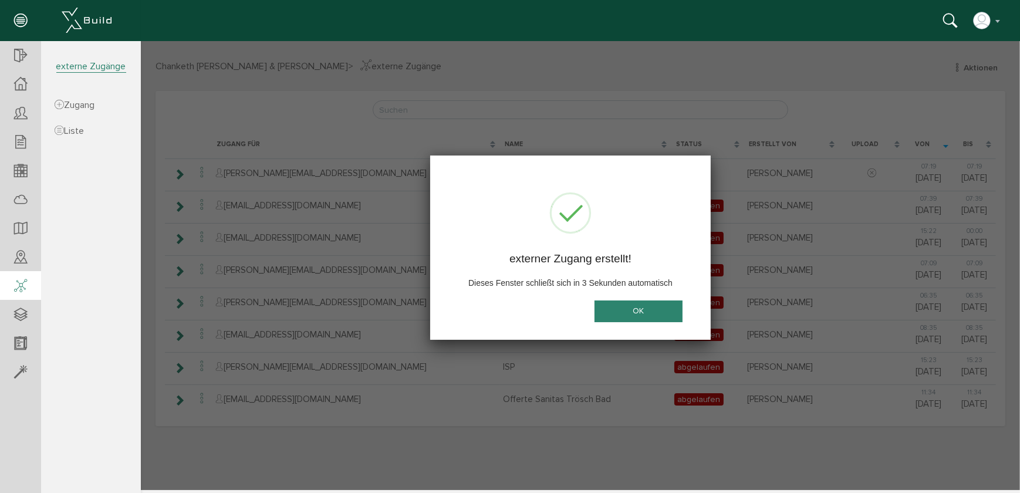
click at [623, 307] on button "OK" at bounding box center [638, 311] width 88 height 22
